Goal: Task Accomplishment & Management: Manage account settings

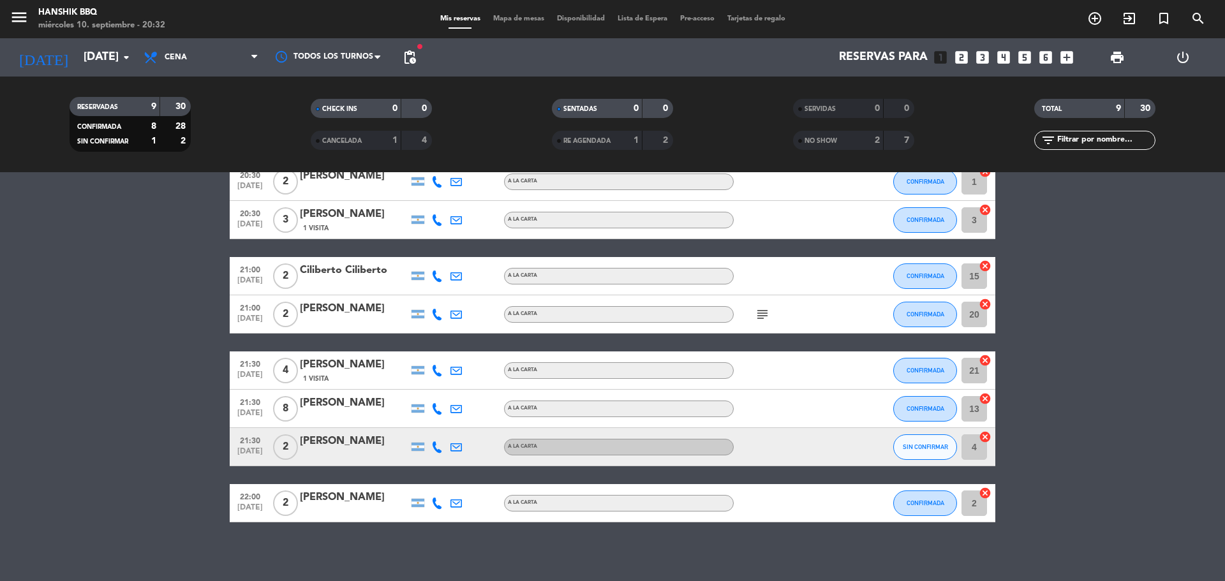
scroll to position [128, 0]
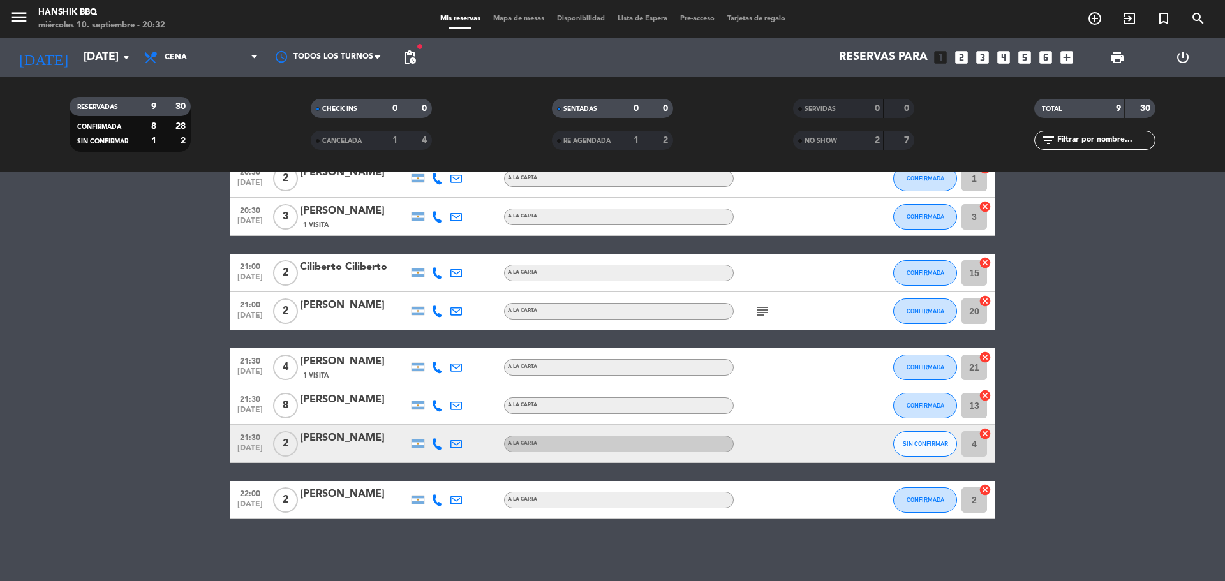
click at [433, 445] on icon at bounding box center [436, 443] width 11 height 11
click at [464, 424] on span at bounding box center [469, 423] width 10 height 10
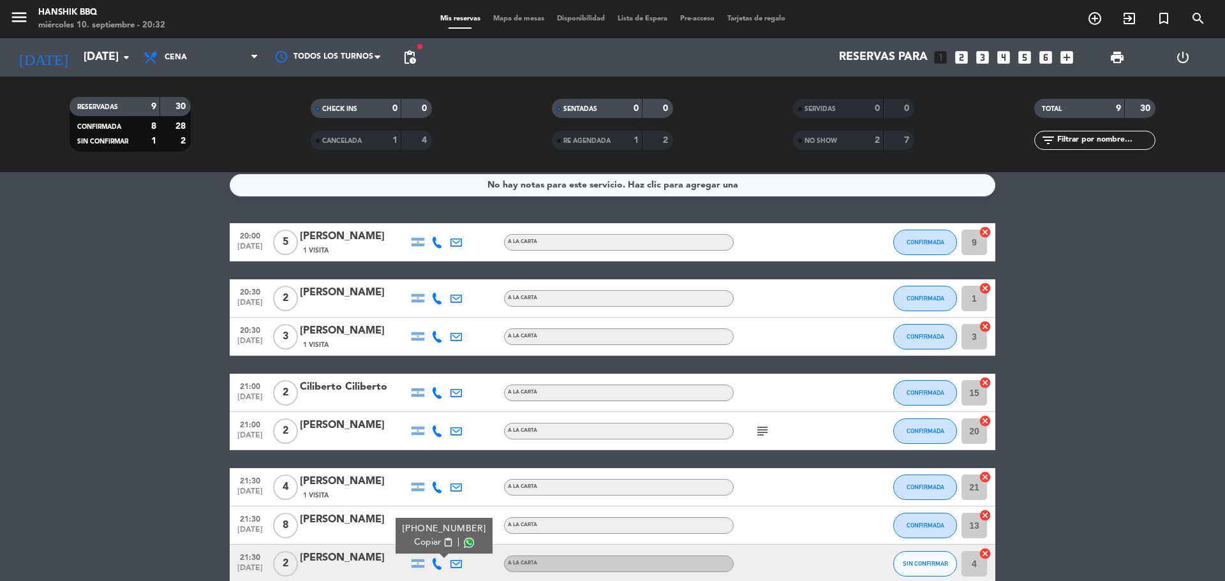
scroll to position [0, 0]
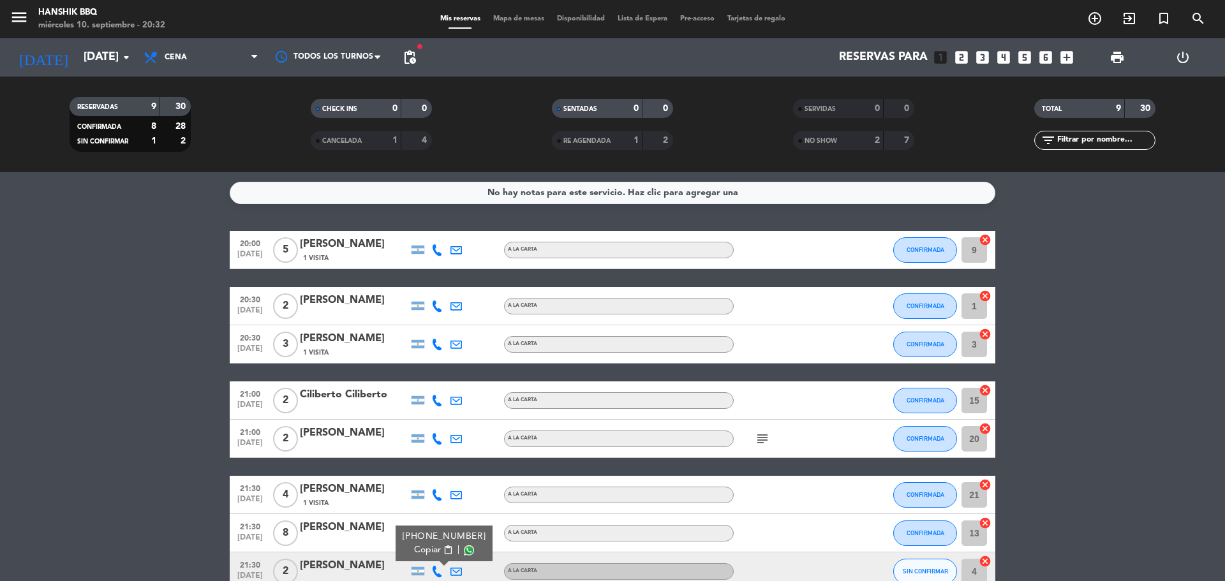
click at [415, 51] on span "pending_actions" at bounding box center [409, 57] width 15 height 15
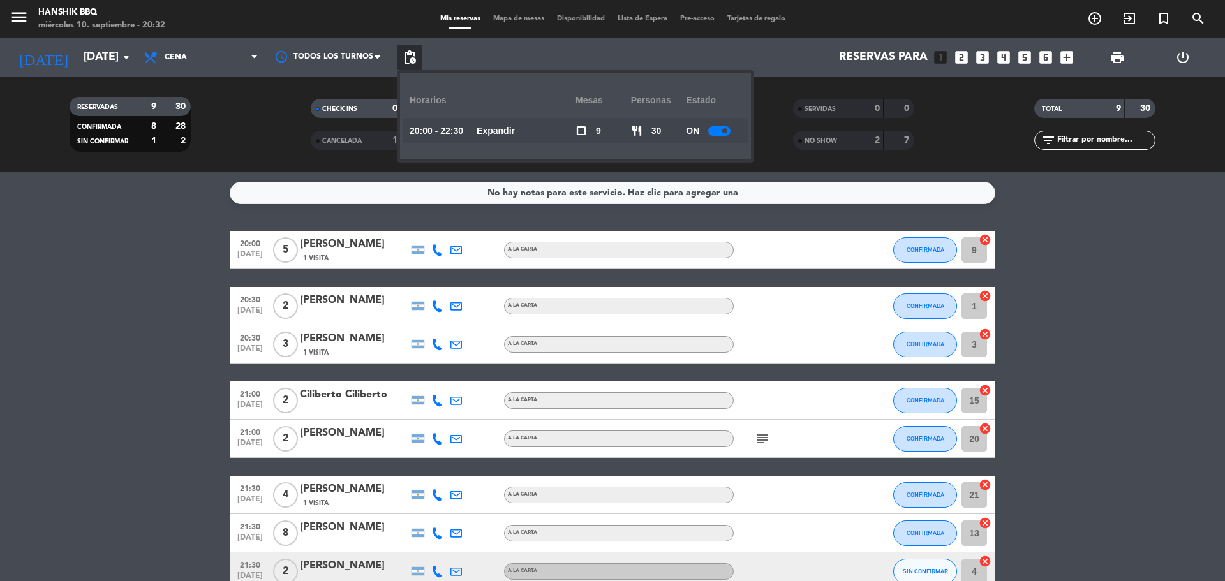
click at [496, 128] on u "Expandir" at bounding box center [496, 131] width 38 height 10
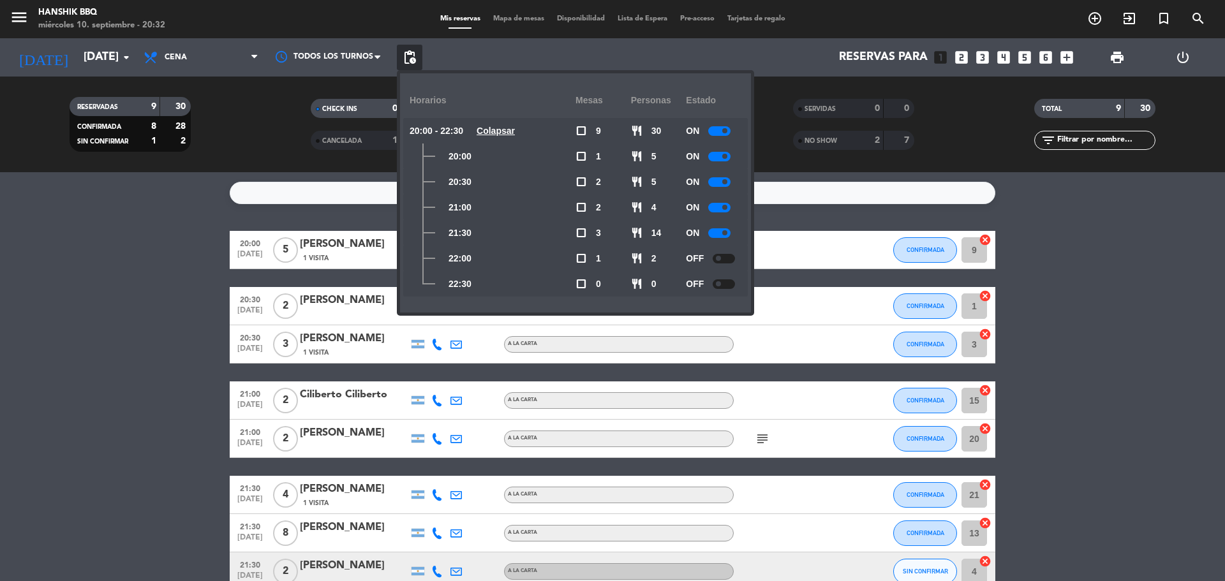
click at [173, 318] on bookings-row "20:00 [DATE] 5 [PERSON_NAME] 1 Visita A LA CARTA CONFIRMADA 9 cancel 20:30 [DAT…" at bounding box center [612, 439] width 1225 height 416
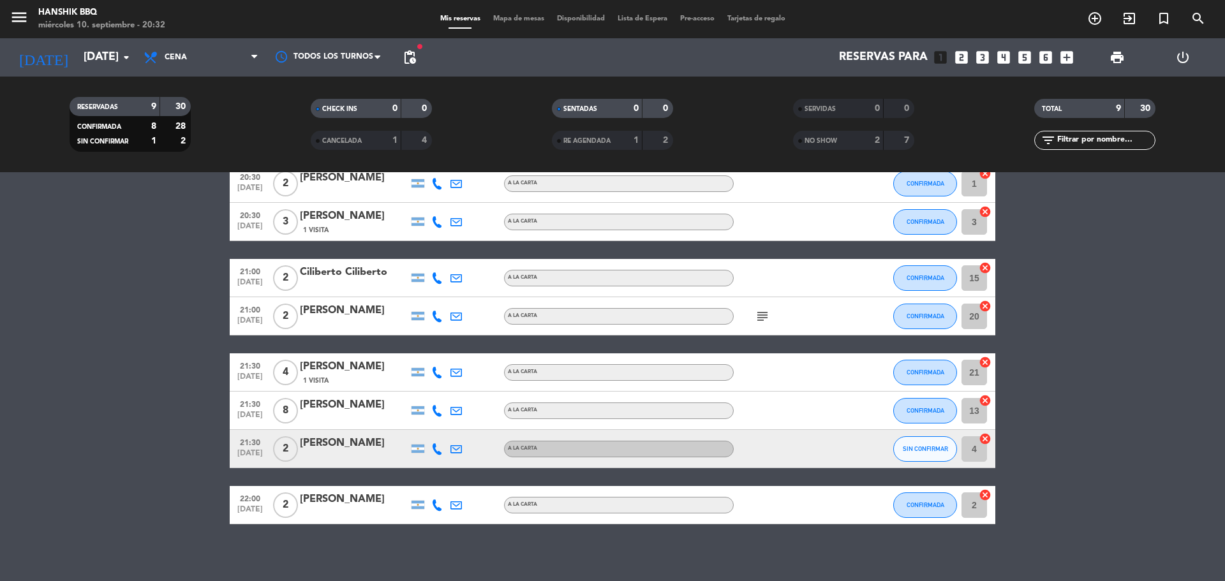
scroll to position [130, 0]
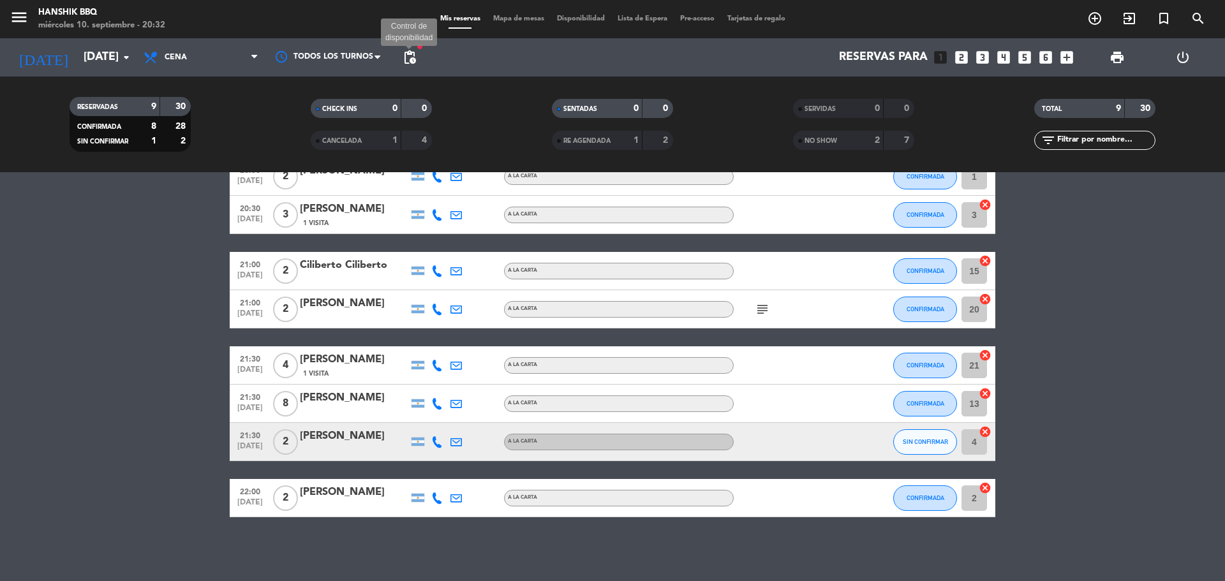
click at [407, 64] on span "pending_actions" at bounding box center [409, 57] width 15 height 15
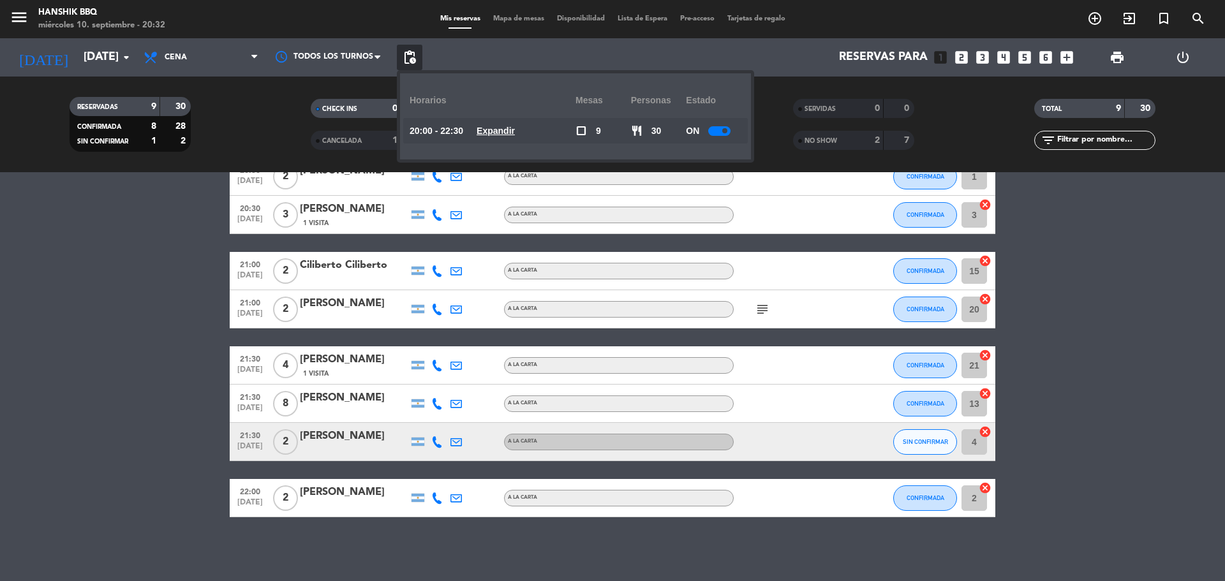
click at [491, 133] on u "Expandir" at bounding box center [496, 131] width 38 height 10
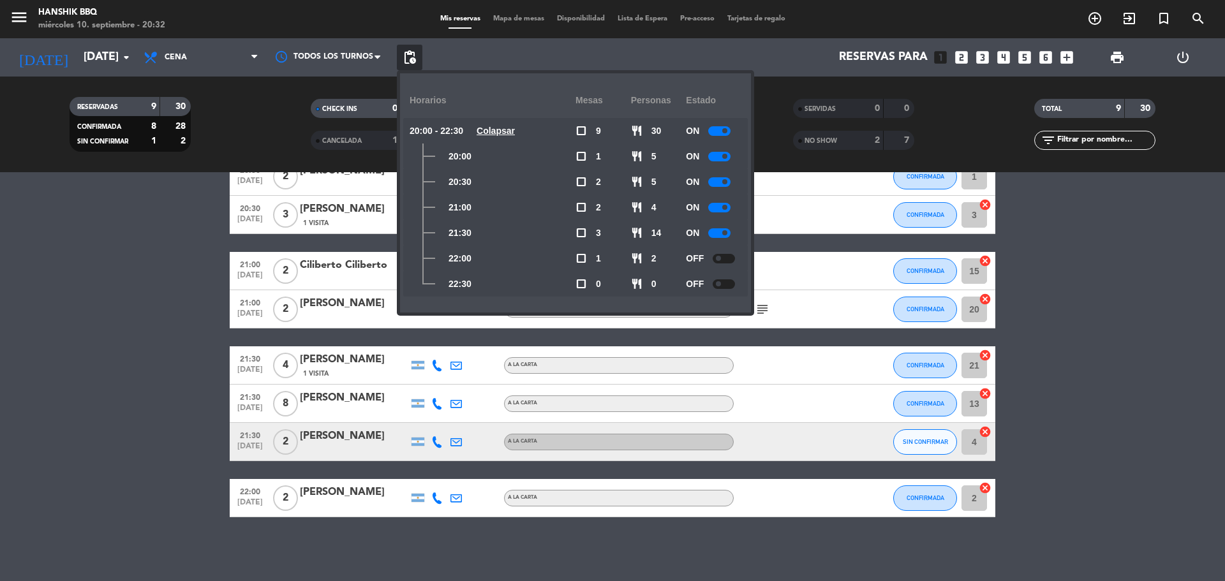
click at [726, 260] on div at bounding box center [724, 259] width 22 height 10
click at [26, 431] on bookings-row "20:00 [DATE] 5 [PERSON_NAME] 1 Visita A LA CARTA CONFIRMADA 9 cancel 20:30 [DAT…" at bounding box center [612, 309] width 1225 height 416
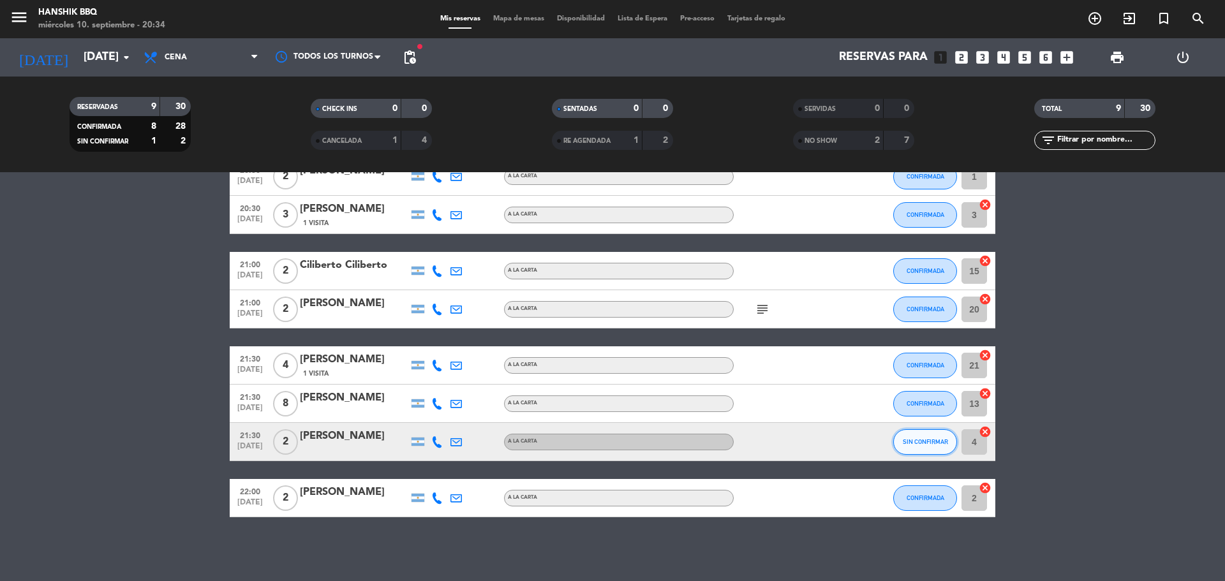
click at [909, 440] on span "SIN CONFIRMAR" at bounding box center [925, 441] width 45 height 7
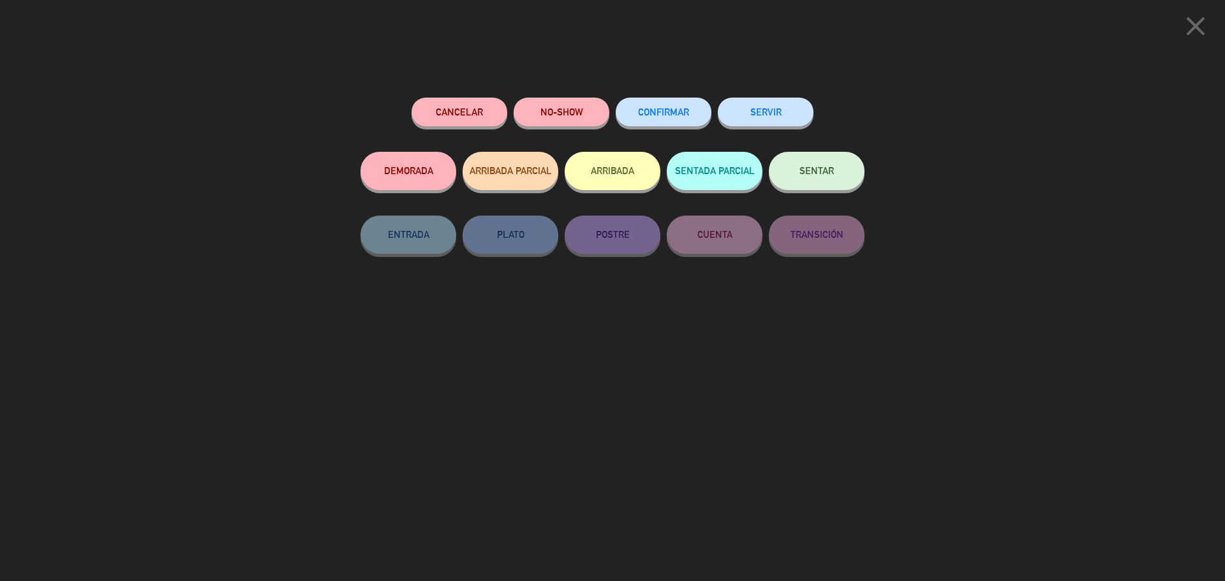
click at [667, 122] on button "CONFIRMAR" at bounding box center [664, 112] width 96 height 29
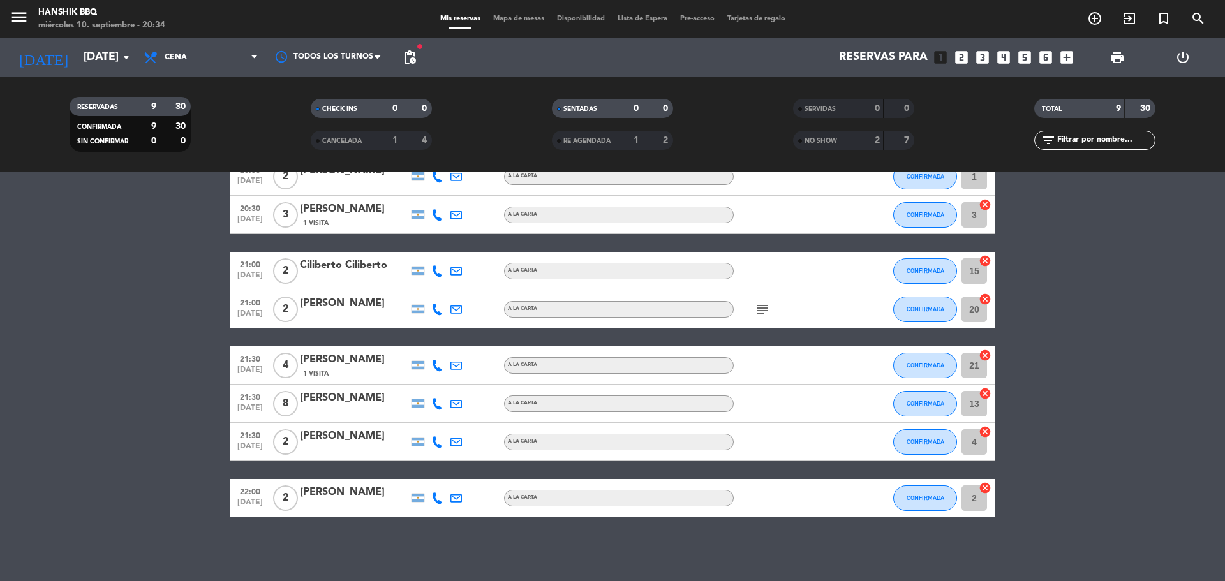
click at [62, 368] on bookings-row "20:00 [DATE] 5 [PERSON_NAME] 1 Visita A LA CARTA CONFIRMADA 9 cancel 20:30 [DAT…" at bounding box center [612, 309] width 1225 height 416
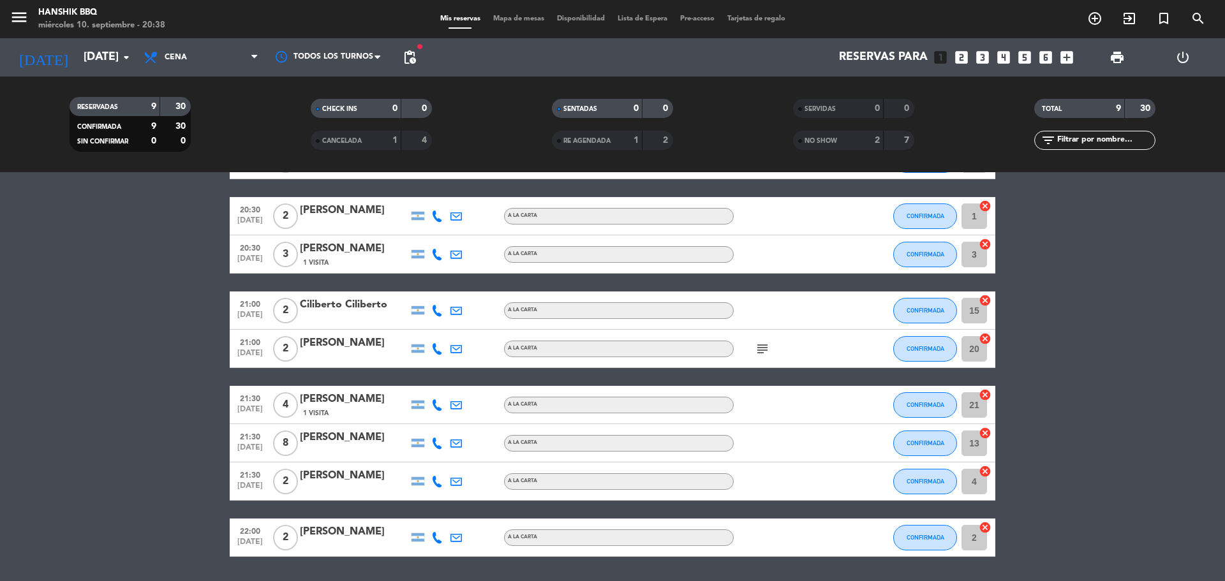
scroll to position [0, 0]
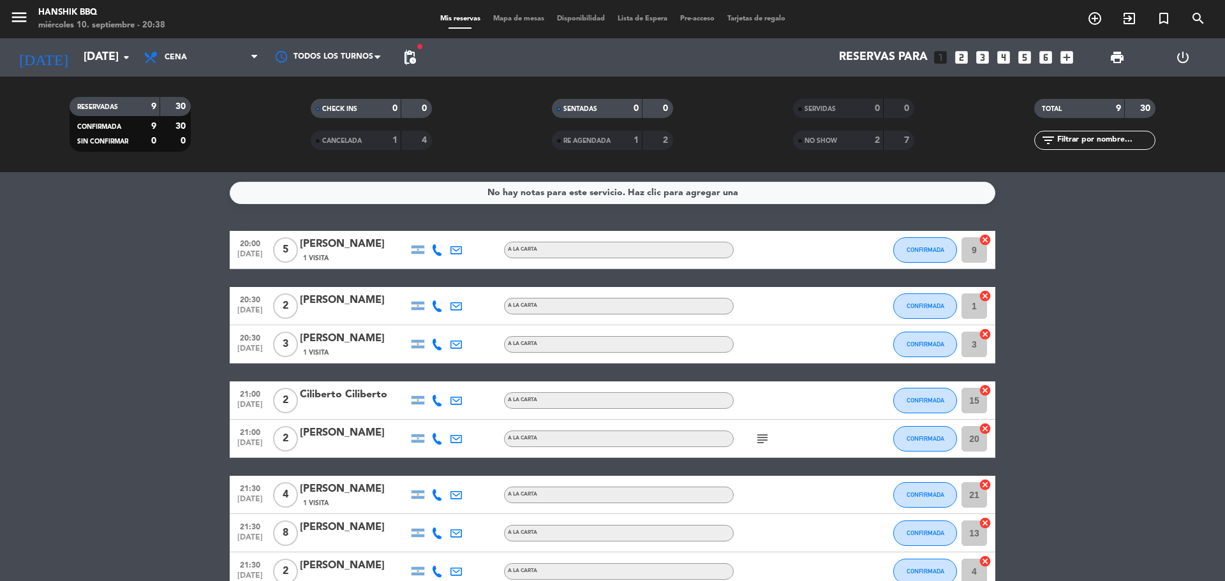
click at [408, 63] on span "pending_actions" at bounding box center [410, 58] width 26 height 26
click at [408, 62] on span "pending_actions" at bounding box center [409, 57] width 15 height 15
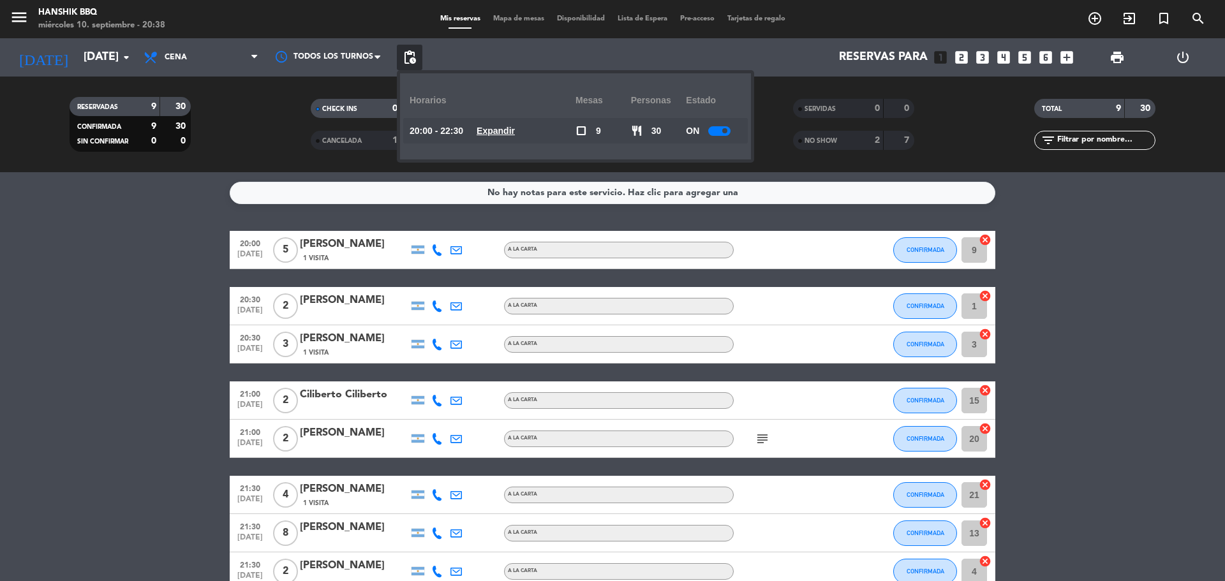
click at [515, 132] on u "Expandir" at bounding box center [496, 131] width 38 height 10
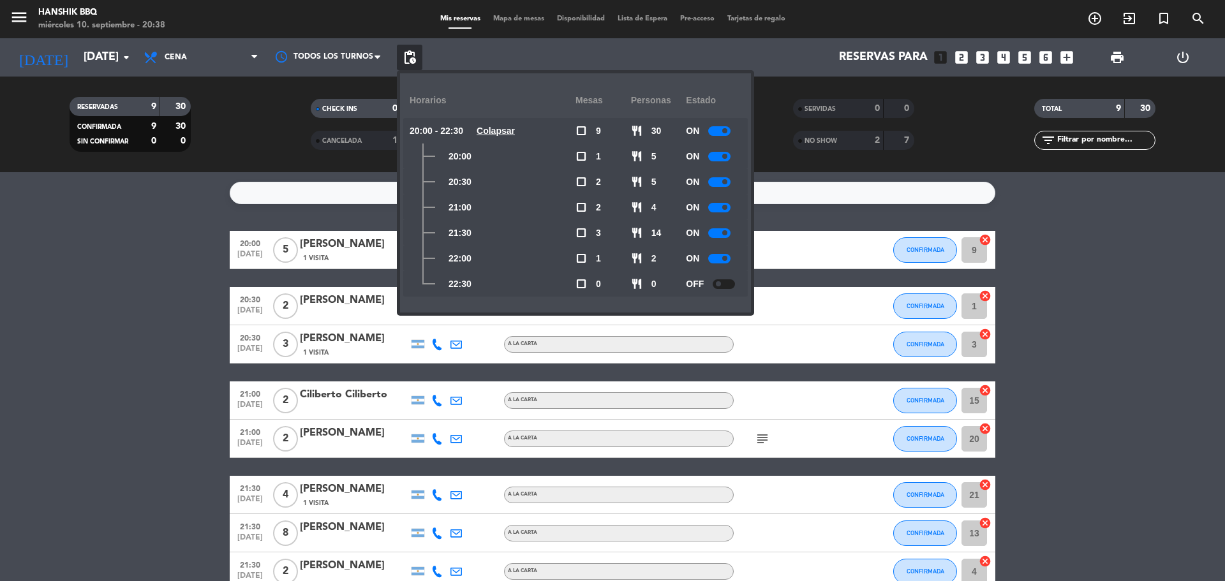
click at [157, 334] on bookings-row "20:00 [DATE] 5 [PERSON_NAME] 1 Visita A LA CARTA CONFIRMADA 9 cancel 20:30 [DAT…" at bounding box center [612, 439] width 1225 height 416
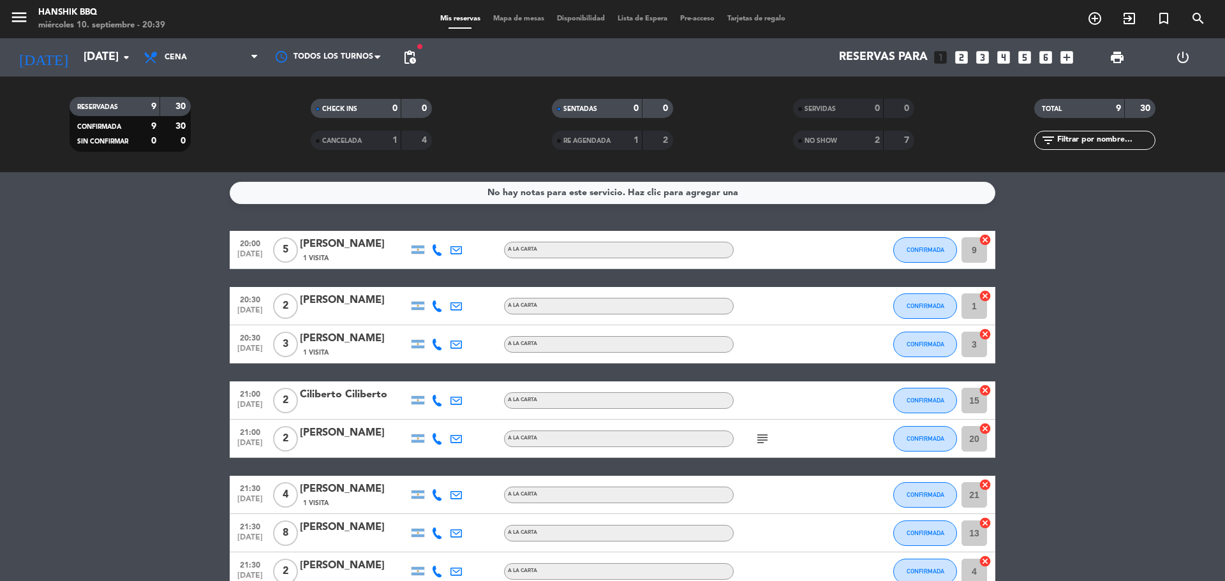
click at [144, 311] on bookings-row "20:00 [DATE] 5 [PERSON_NAME] 1 Visita A LA CARTA CONFIRMADA 9 cancel 20:30 [DAT…" at bounding box center [612, 439] width 1225 height 416
click at [439, 347] on icon at bounding box center [436, 344] width 11 height 11
click at [465, 321] on span at bounding box center [469, 323] width 10 height 10
click at [84, 60] on input "[DATE]" at bounding box center [151, 58] width 148 height 26
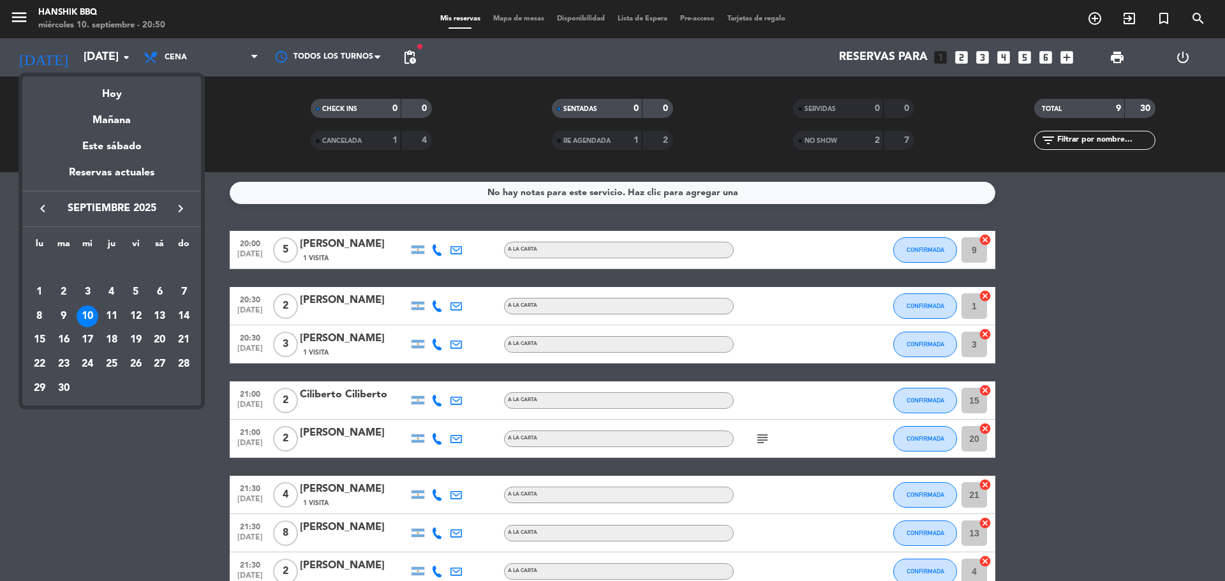
click at [114, 319] on div "11" at bounding box center [112, 317] width 22 height 22
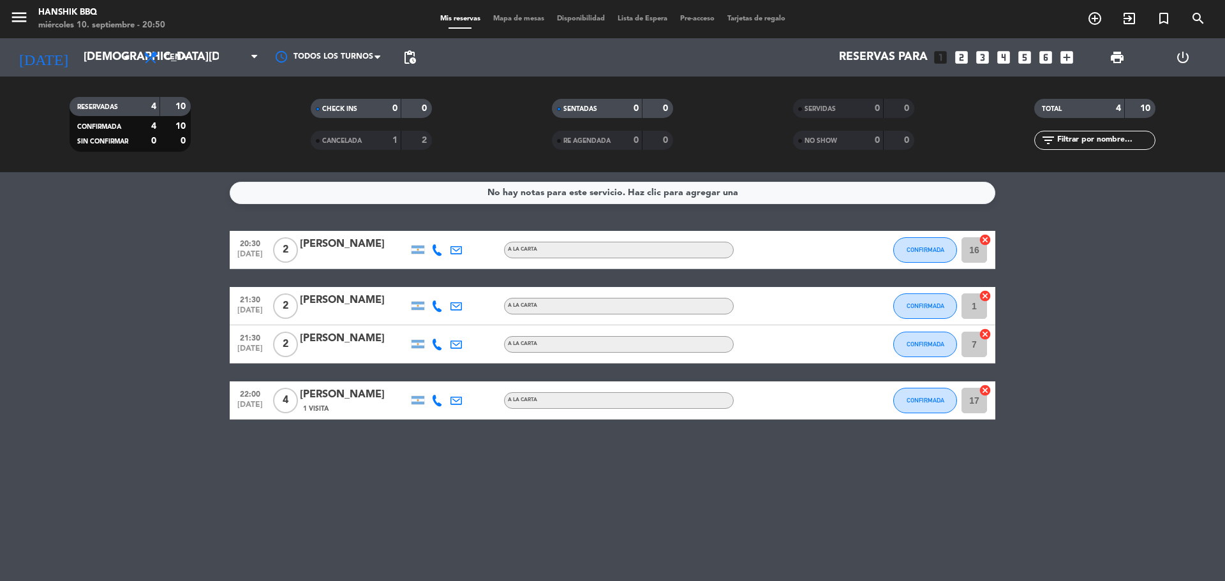
click at [339, 508] on div "No hay notas para este servicio. Haz clic para agregar una 20:30 [DATE] 2 [PERS…" at bounding box center [612, 376] width 1225 height 409
click at [90, 61] on input "[DEMOGRAPHIC_DATA][DATE]" at bounding box center [151, 58] width 148 height 26
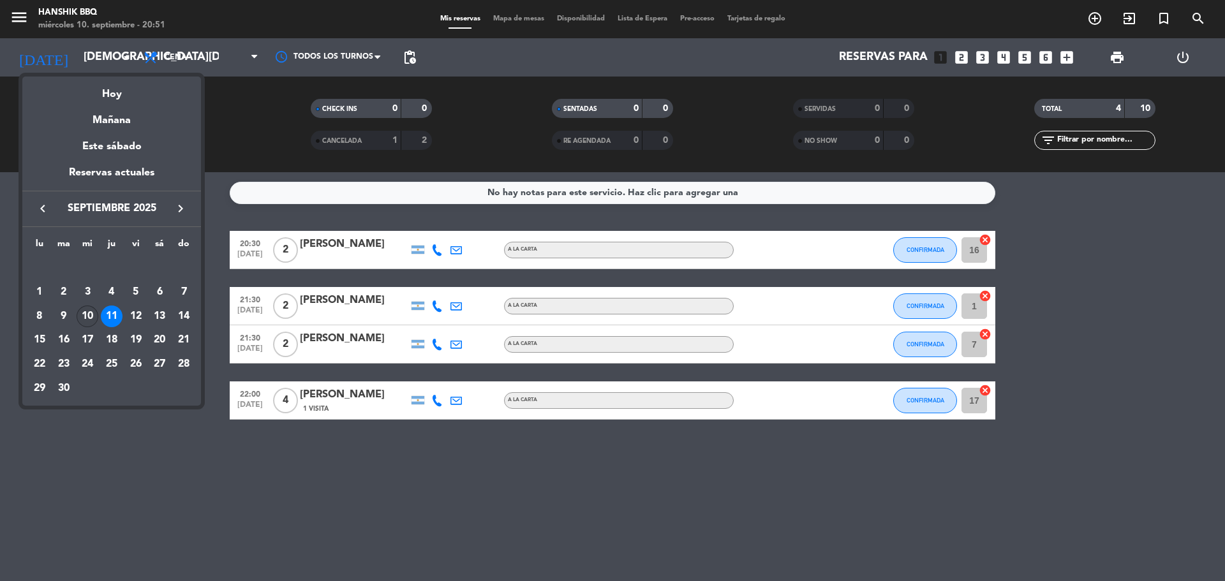
click at [89, 312] on div "10" at bounding box center [88, 317] width 22 height 22
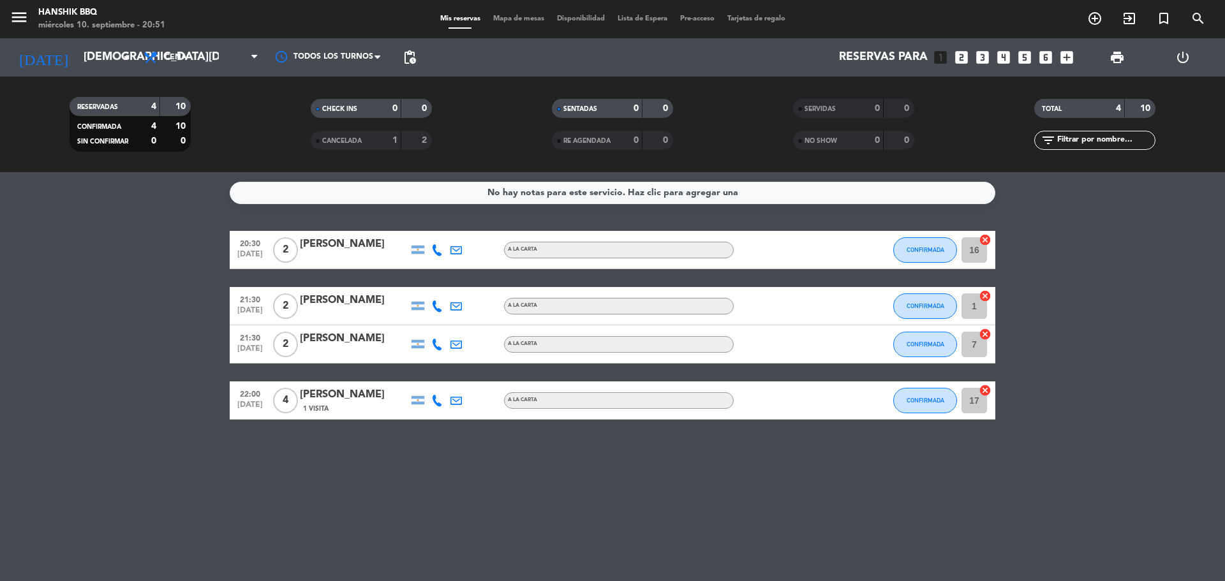
type input "[DATE]"
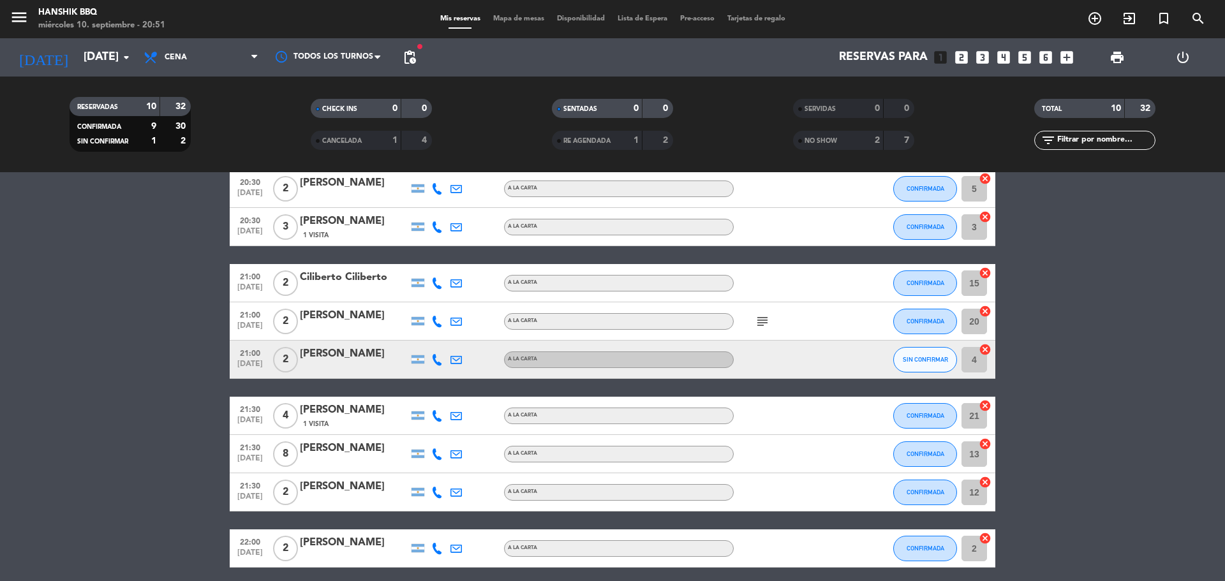
scroll to position [168, 0]
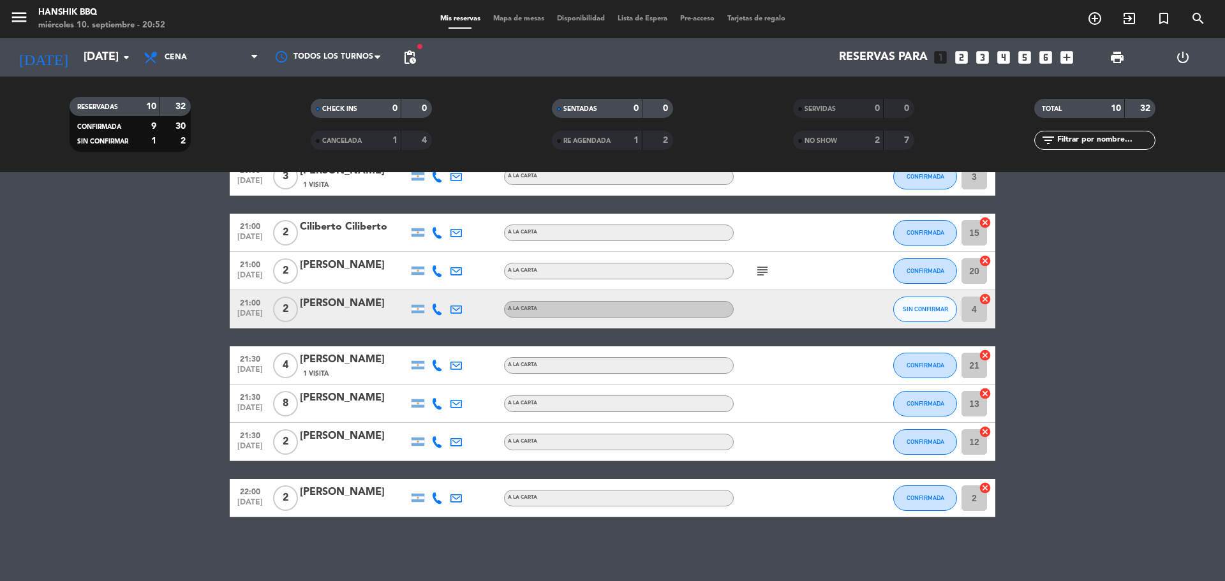
drag, startPoint x: 435, startPoint y: 311, endPoint x: 443, endPoint y: 301, distance: 13.2
click at [436, 310] on icon at bounding box center [436, 309] width 11 height 11
click at [464, 290] on span at bounding box center [469, 288] width 10 height 10
drag, startPoint x: 24, startPoint y: 364, endPoint x: 121, endPoint y: 359, distance: 97.8
click at [27, 364] on bookings-row "20:00 [DATE] 5 [PERSON_NAME] 1 Visita A LA CARTA CONFIRMADA 9 cancel 20:30 [DAT…" at bounding box center [612, 290] width 1225 height 454
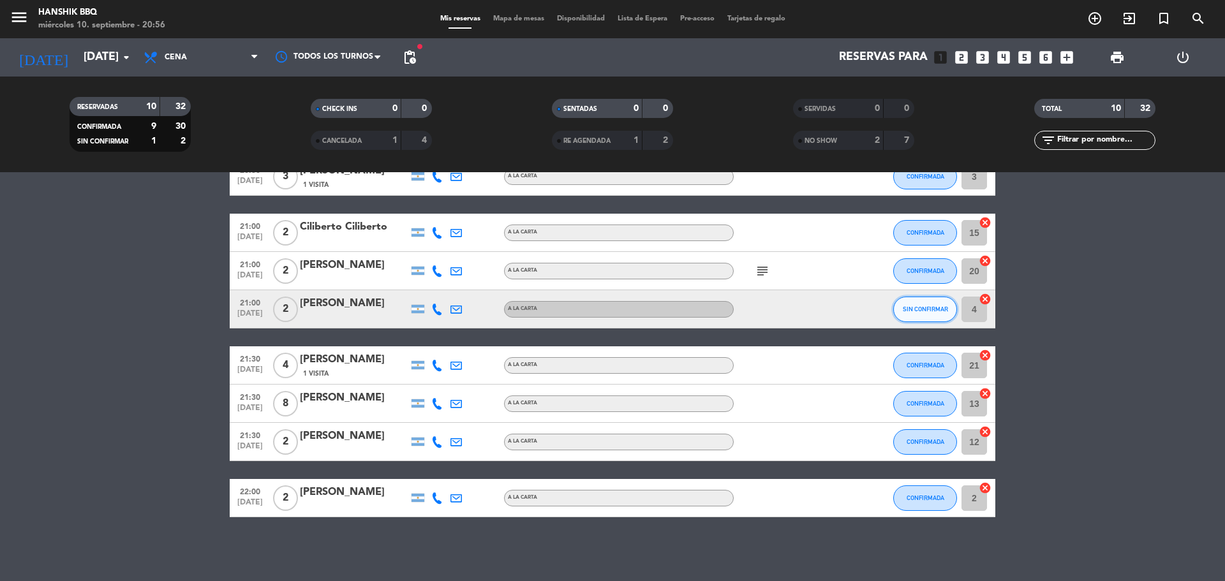
click at [907, 307] on span "SIN CONFIRMAR" at bounding box center [925, 309] width 45 height 7
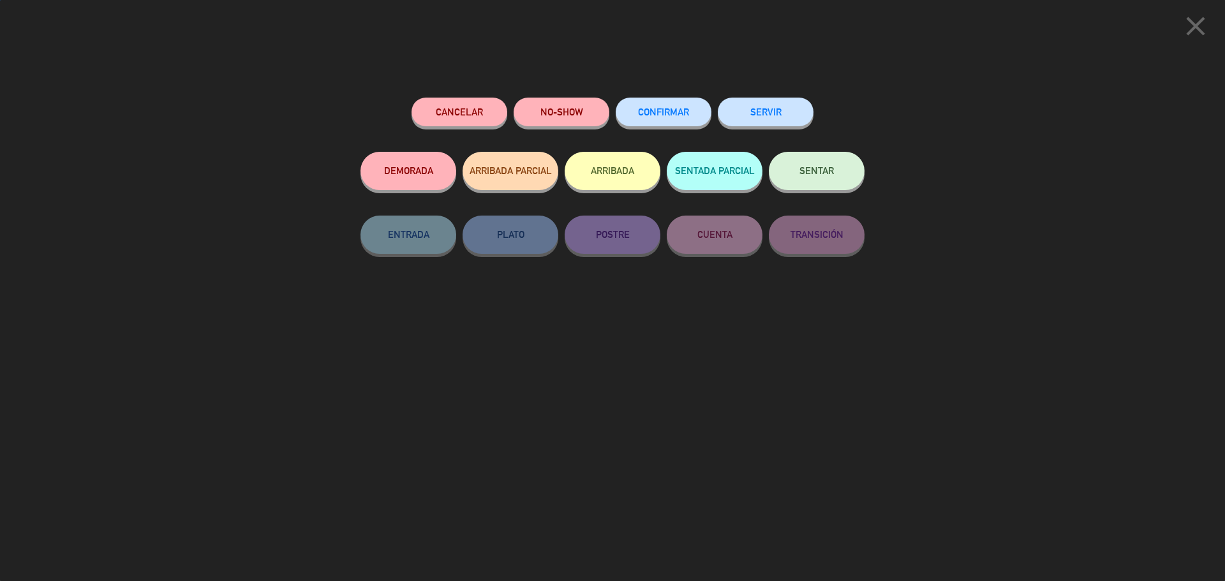
click at [666, 132] on div "CONFIRMAR" at bounding box center [664, 125] width 96 height 54
click at [666, 126] on div "CONFIRMAR" at bounding box center [664, 125] width 96 height 54
click at [664, 117] on button "CONFIRMAR" at bounding box center [664, 112] width 96 height 29
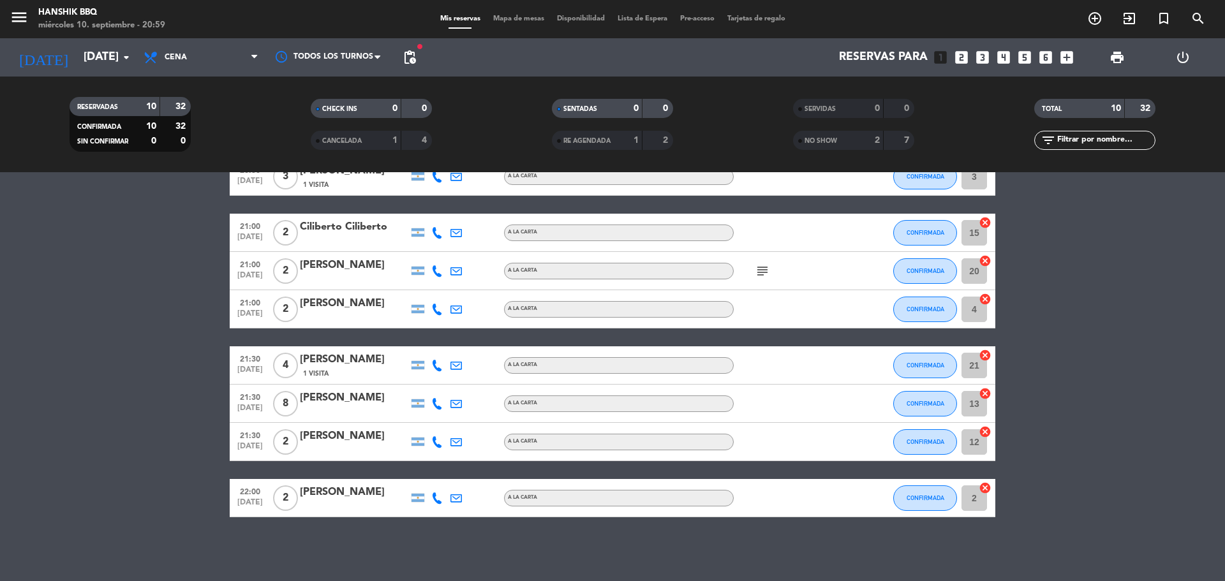
drag, startPoint x: 11, startPoint y: 218, endPoint x: 26, endPoint y: 219, distance: 14.7
click at [24, 219] on bookings-row "20:00 [DATE] 5 [PERSON_NAME] 1 Visita A LA CARTA CONFIRMADA 9 cancel 20:30 [DAT…" at bounding box center [612, 290] width 1225 height 454
click at [52, 357] on bookings-row "20:00 [DATE] 5 [PERSON_NAME] 1 Visita A LA CARTA CONFIRMADA 9 cancel 20:30 [DAT…" at bounding box center [612, 290] width 1225 height 454
click at [155, 506] on bookings-row "20:00 [DATE] 5 [PERSON_NAME] 1 Visita A LA CARTA CONFIRMADA 9 cancel 20:30 [DAT…" at bounding box center [612, 290] width 1225 height 454
click at [70, 264] on bookings-row "20:00 [DATE] 5 [PERSON_NAME] 2 Visitas A LA CARTA CONFIRMADA 9 cancel 20:30 [DA…" at bounding box center [612, 290] width 1225 height 454
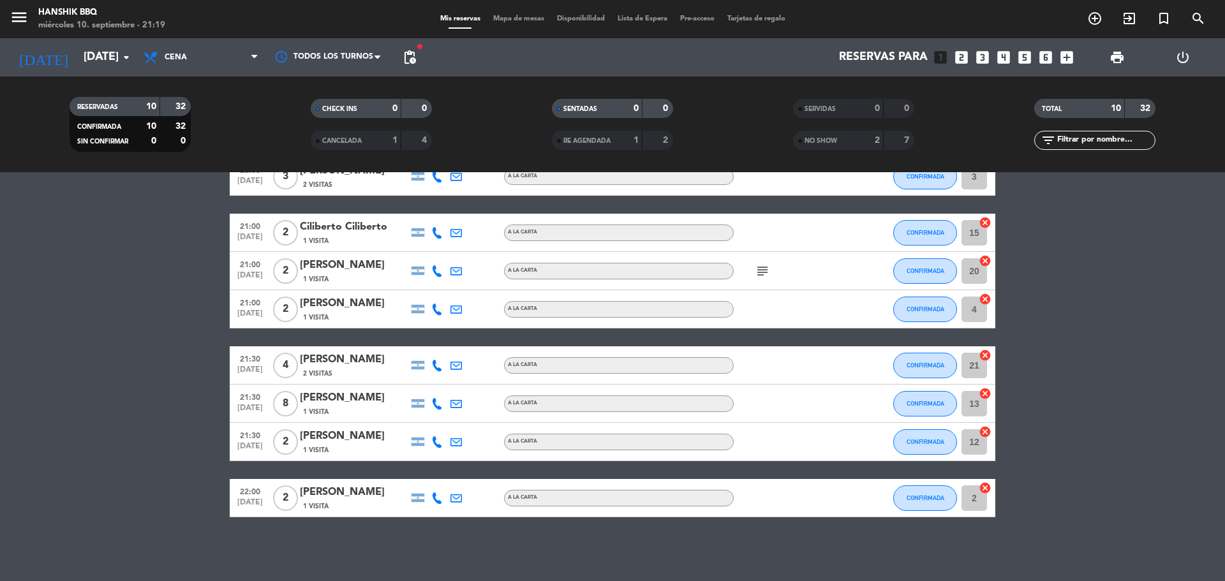
click at [154, 310] on bookings-row "20:00 [DATE] 5 [PERSON_NAME] 2 Visitas A LA CARTA CONFIRMADA 9 cancel 20:30 [DA…" at bounding box center [612, 290] width 1225 height 454
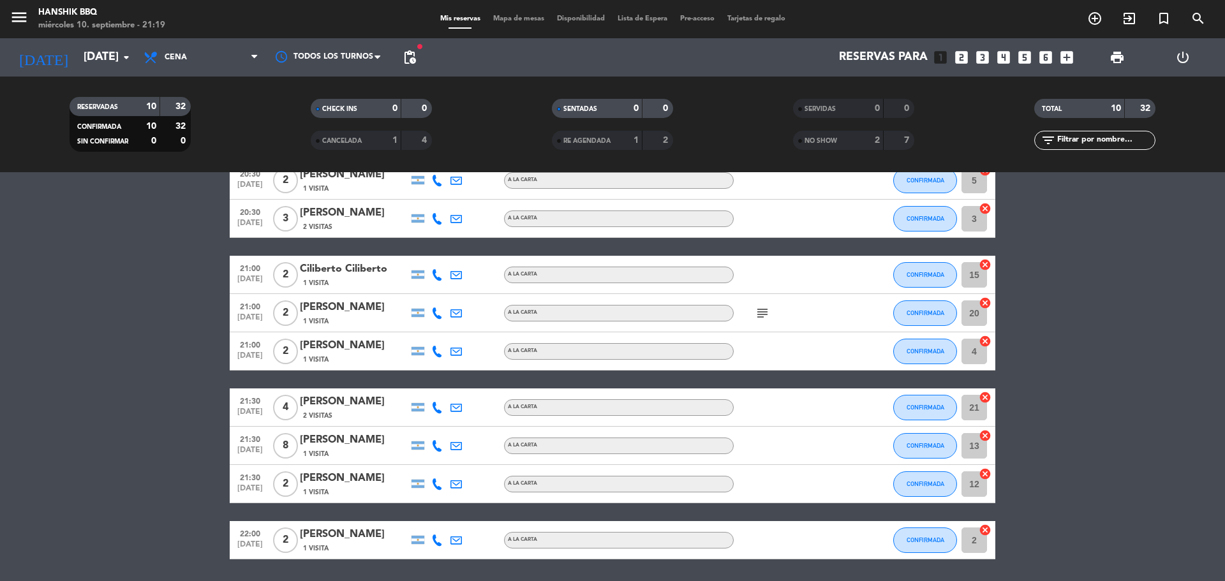
scroll to position [0, 0]
